Goal: Transaction & Acquisition: Download file/media

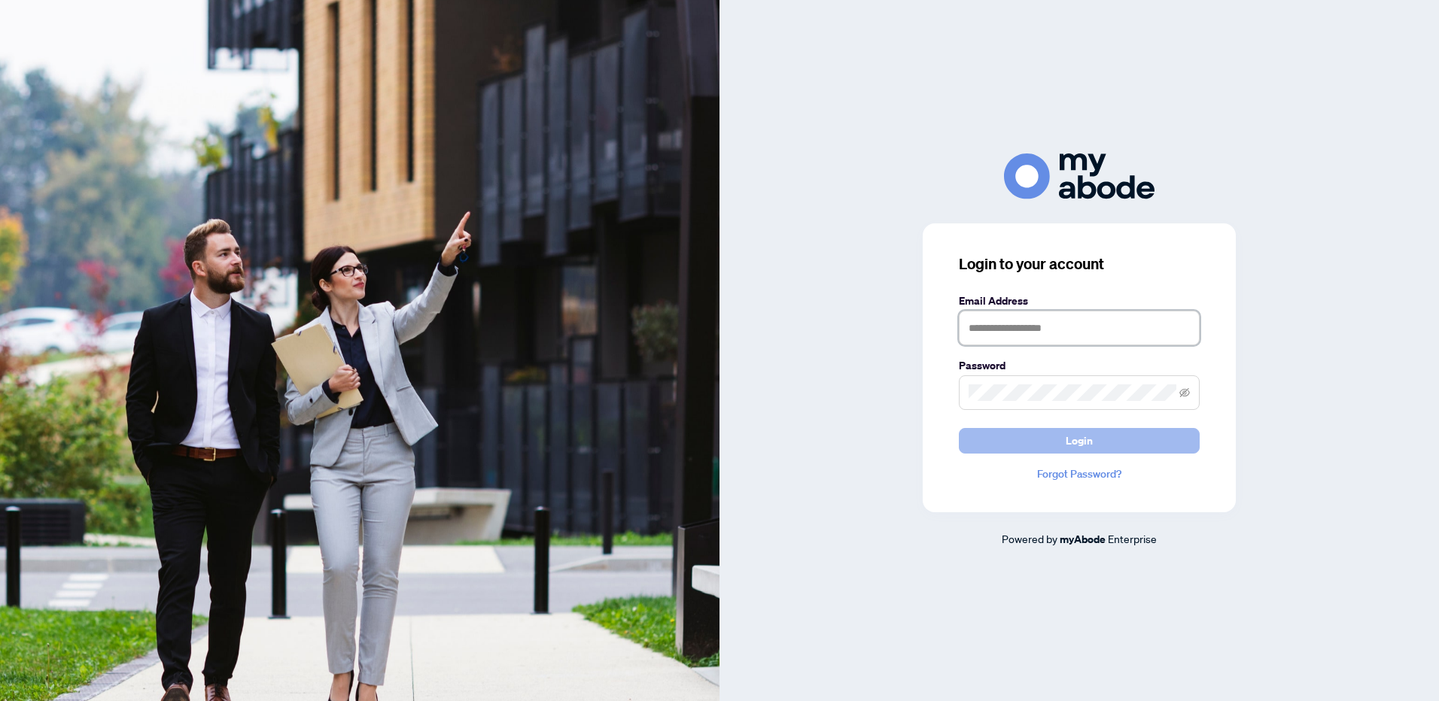
type input "**********"
click at [1085, 448] on span "Login" at bounding box center [1078, 441] width 27 height 24
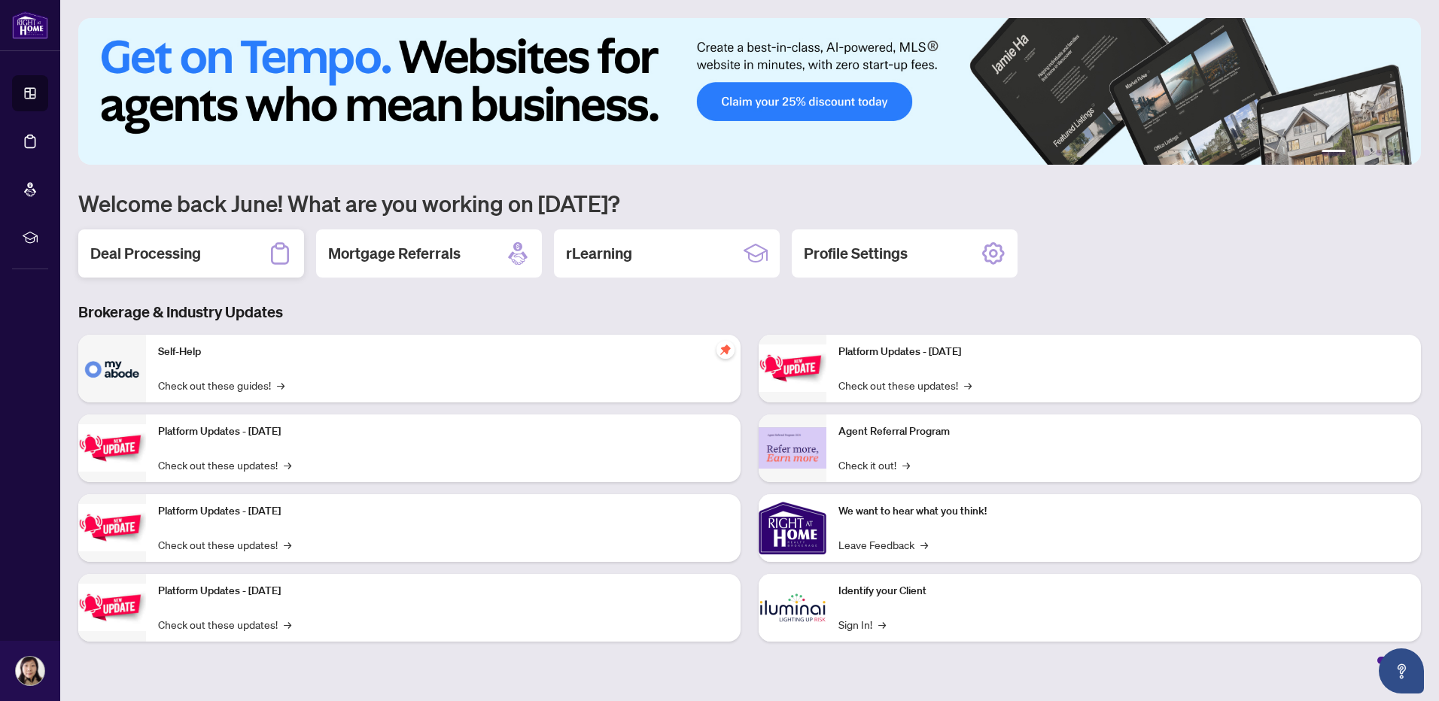
click at [181, 254] on h2 "Deal Processing" at bounding box center [145, 253] width 111 height 21
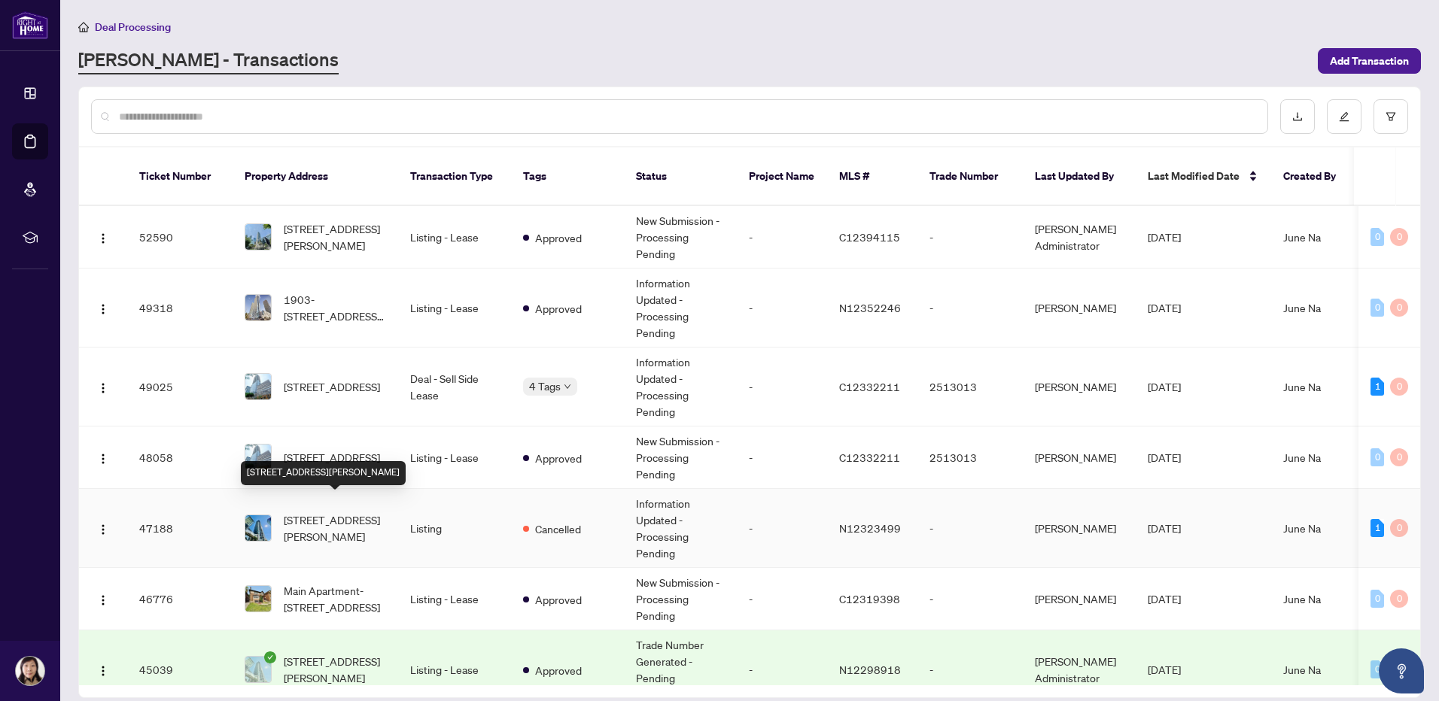
click at [345, 517] on span "3709-2908 Highway 7 Rd, Vaughan, Ontario L4K 0K5, Canada" at bounding box center [335, 528] width 102 height 33
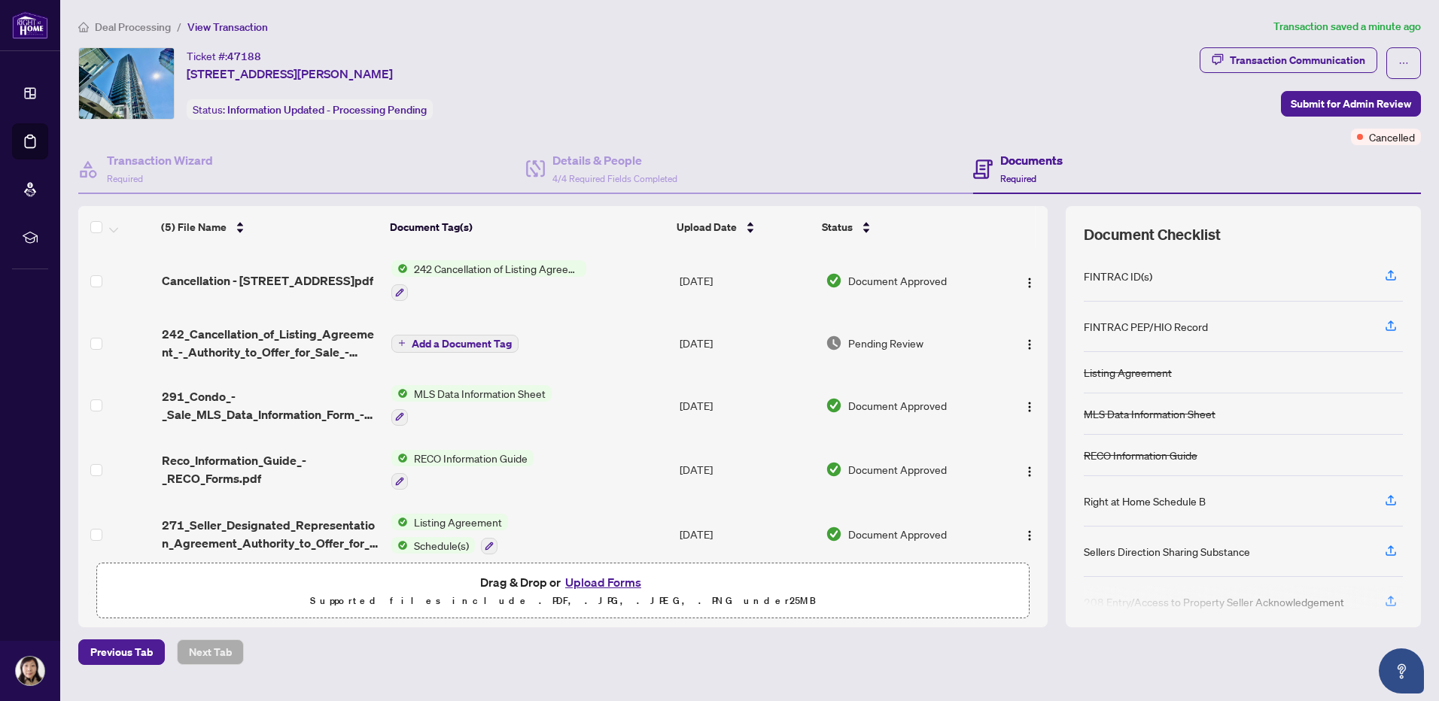
click at [463, 267] on span "242 Cancellation of Listing Agreement - Authority to Offer for Sale" at bounding box center [497, 268] width 178 height 17
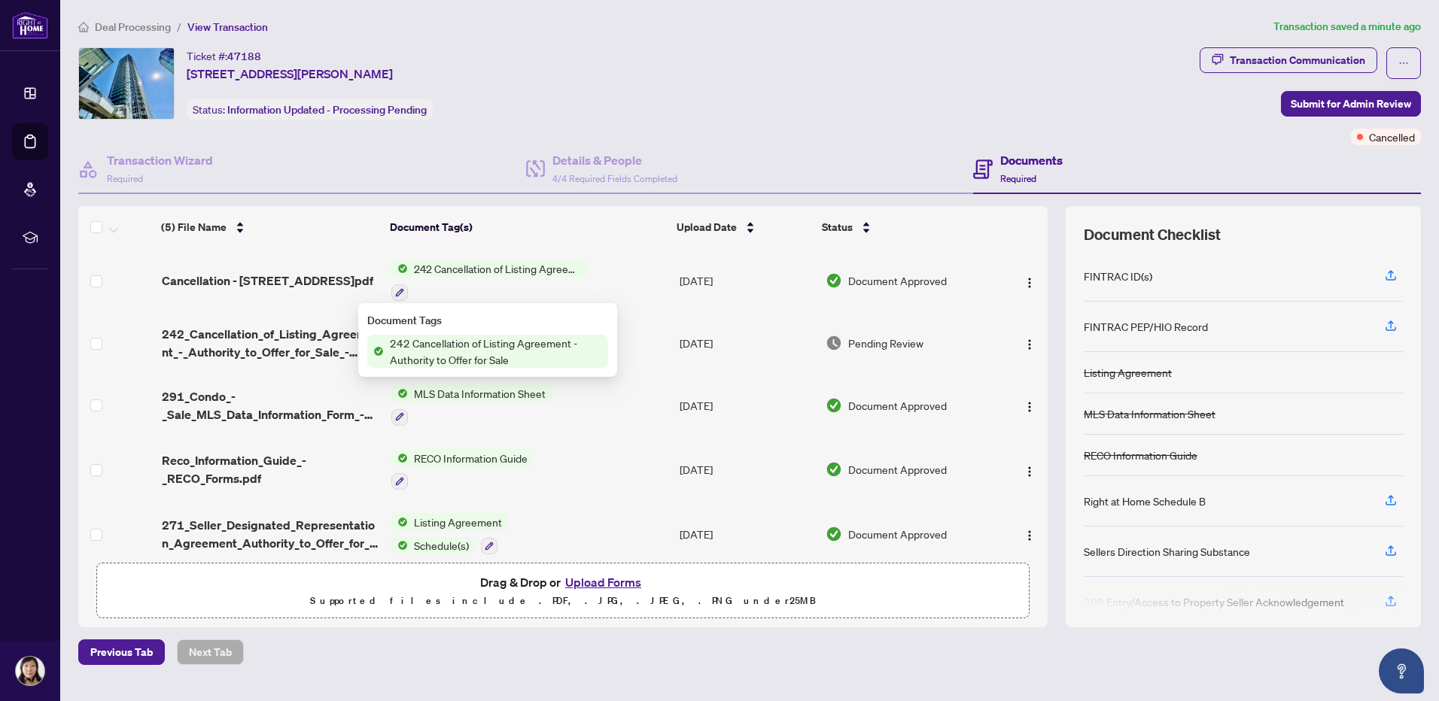
click at [463, 267] on span "242 Cancellation of Listing Agreement - Authority to Offer for Sale" at bounding box center [497, 268] width 178 height 17
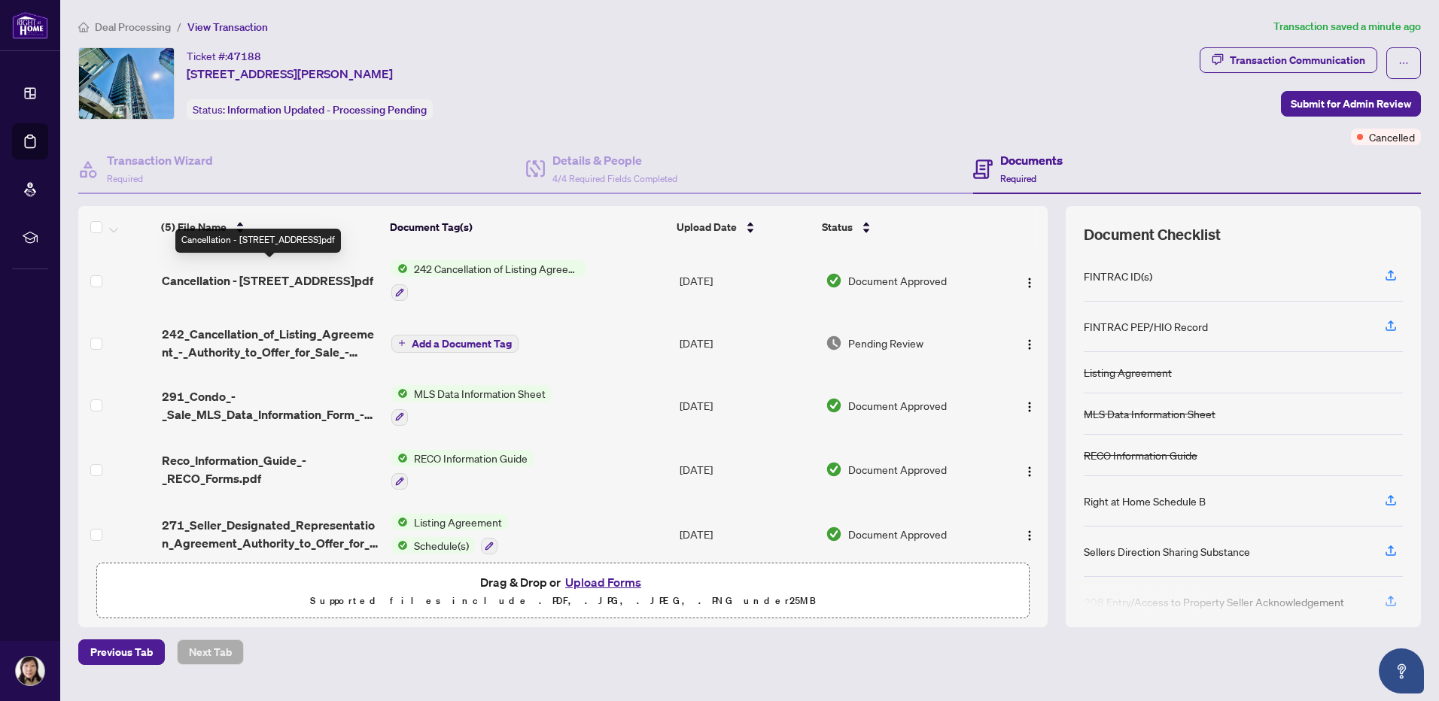
click at [299, 272] on span "Cancellation - 3709-2908 Highway 7 Rd.pdf" at bounding box center [267, 281] width 211 height 18
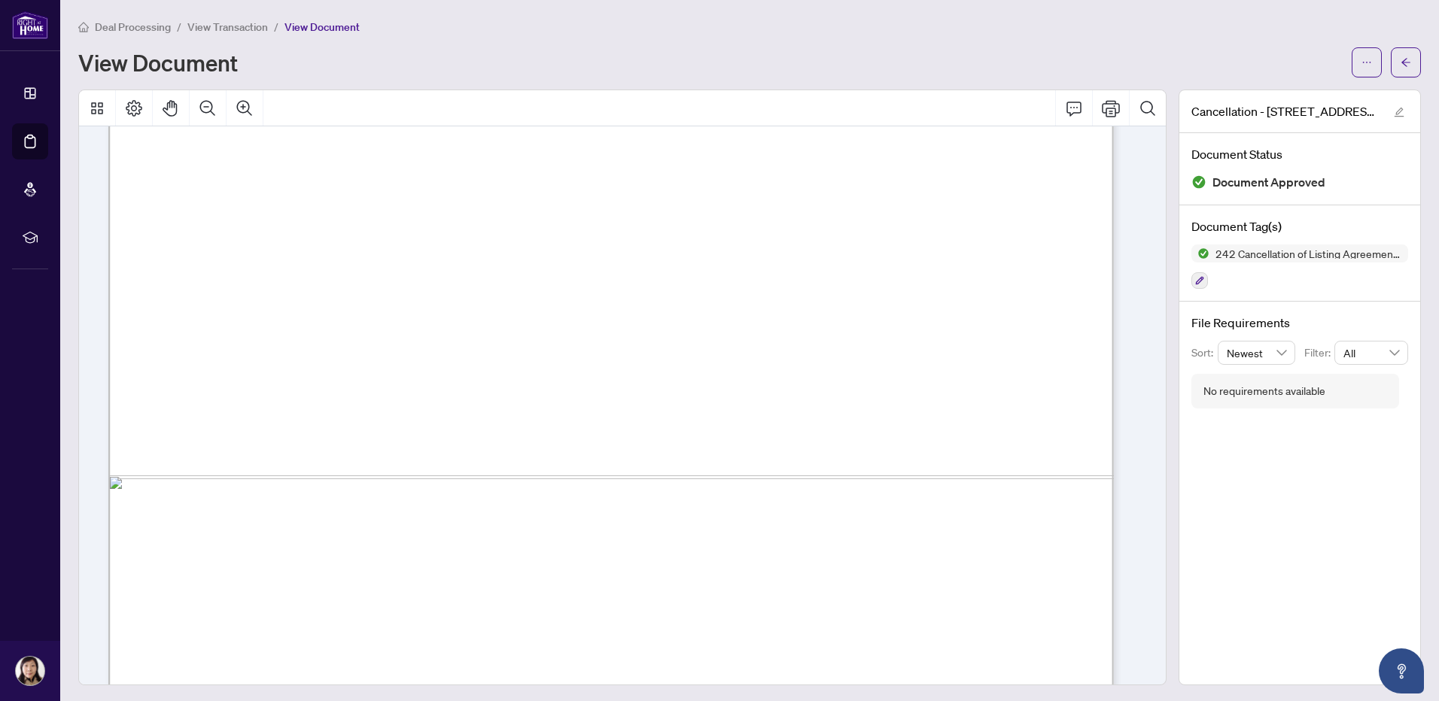
scroll to position [2266, 0]
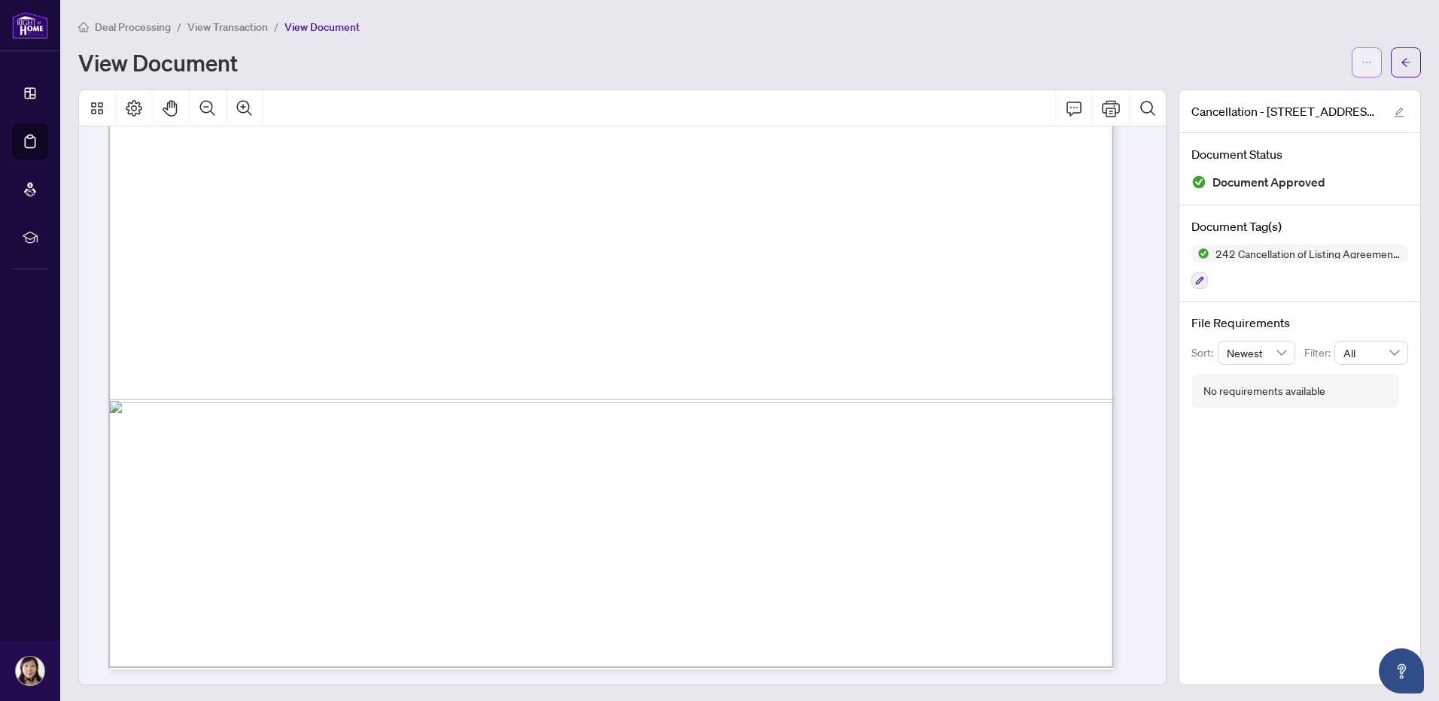
click at [1361, 65] on icon "ellipsis" at bounding box center [1366, 62] width 11 height 11
click at [1263, 96] on span "Download" at bounding box center [1301, 95] width 114 height 17
